Goal: Task Accomplishment & Management: Use online tool/utility

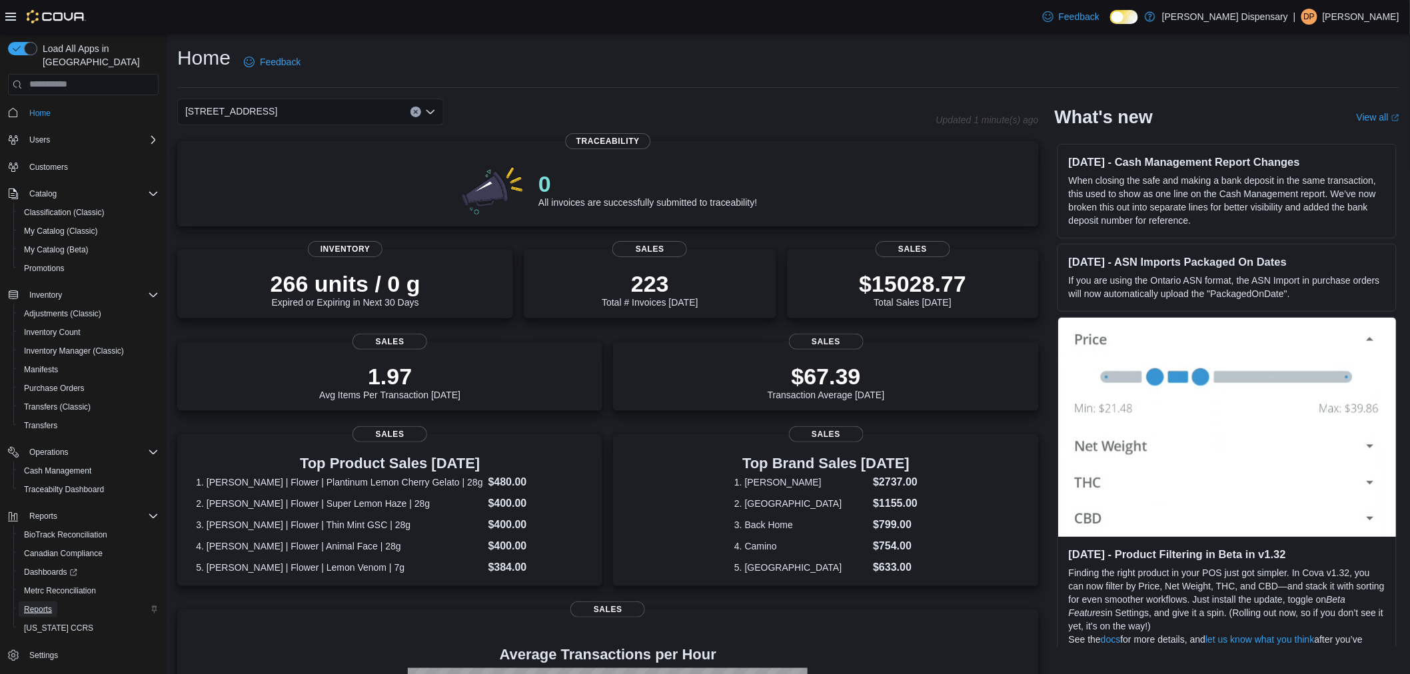
click at [42, 604] on span "Reports" at bounding box center [38, 609] width 28 height 11
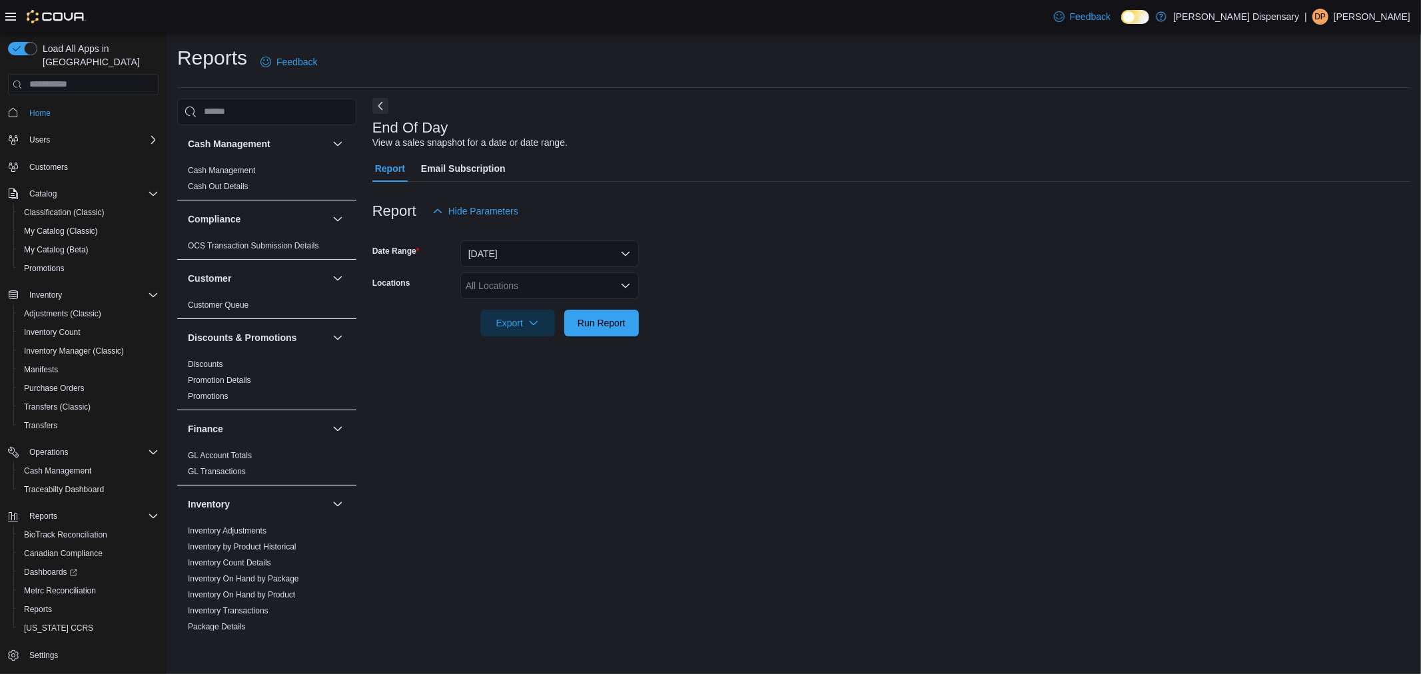
click at [382, 107] on button "Next" at bounding box center [380, 106] width 16 height 16
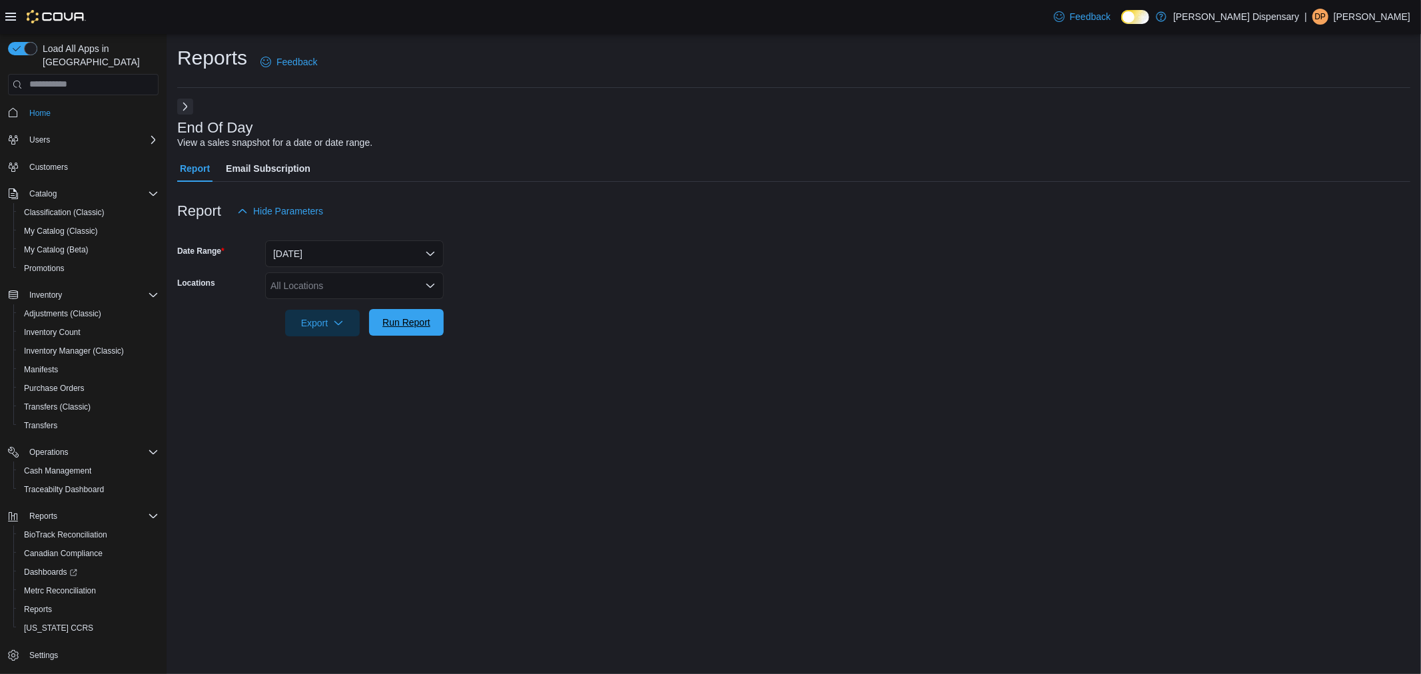
click at [414, 321] on span "Run Report" at bounding box center [406, 322] width 48 height 13
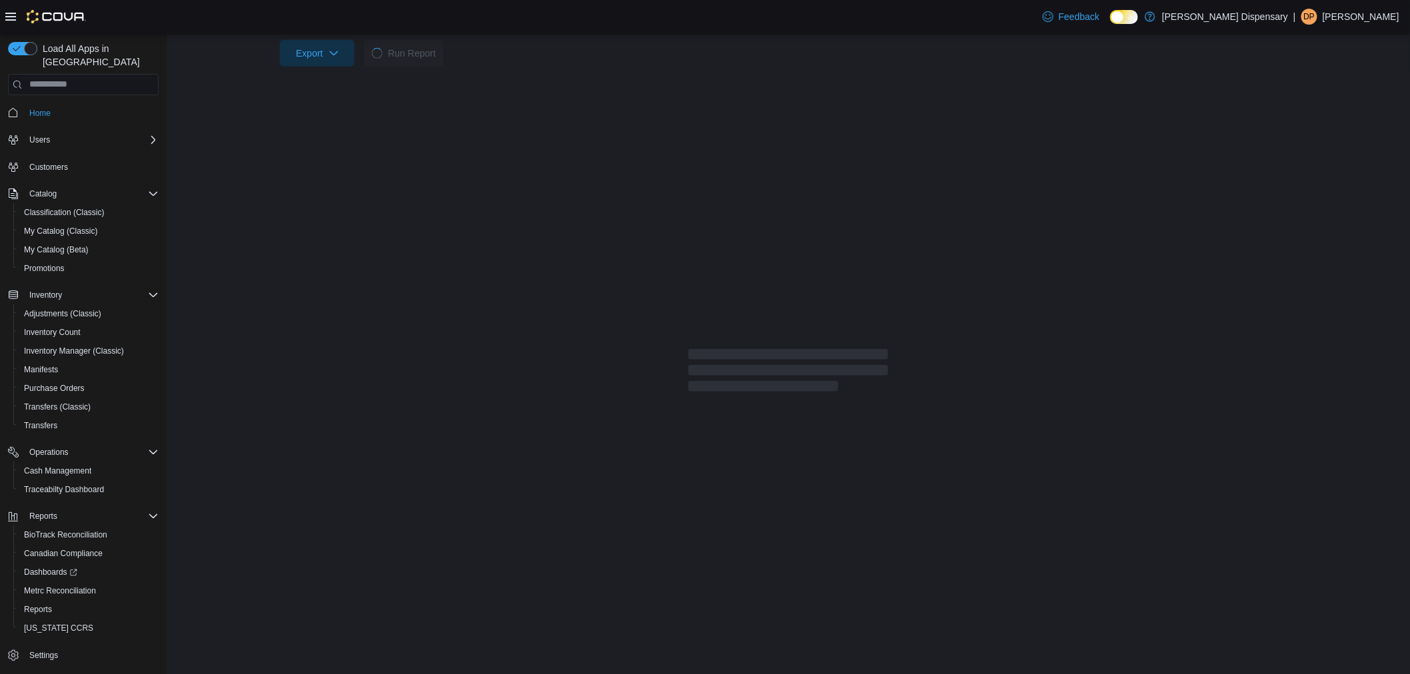
scroll to position [62, 0]
